Goal: Task Accomplishment & Management: Complete application form

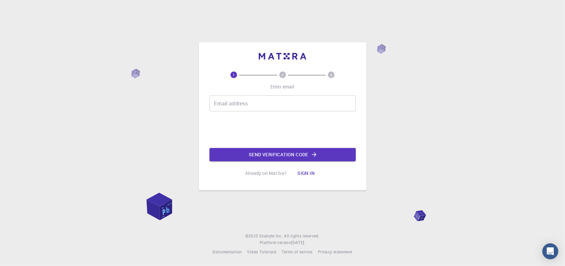
click at [254, 104] on input "Email address" at bounding box center [283, 103] width 146 height 16
type input "[EMAIL_ADDRESS][DOMAIN_NAME]"
click at [269, 153] on button "Send verification code" at bounding box center [283, 154] width 146 height 13
